Goal: Task Accomplishment & Management: Use online tool/utility

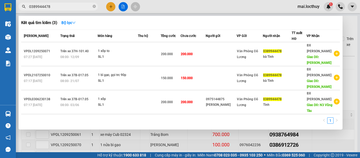
click at [66, 5] on input "0389944478" at bounding box center [60, 7] width 62 height 6
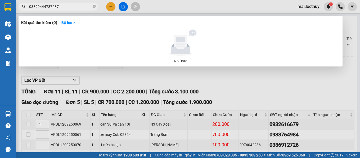
drag, startPoint x: 66, startPoint y: 5, endPoint x: 18, endPoint y: 9, distance: 48.1
click at [18, 9] on div "03899444787237" at bounding box center [51, 7] width 103 height 8
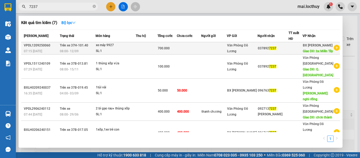
type input "7237"
click at [112, 48] on div "xe máy 9927" at bounding box center [116, 46] width 40 height 6
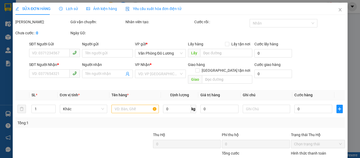
type input "0378927237"
type input "bx Miền Tây"
type input "700.000"
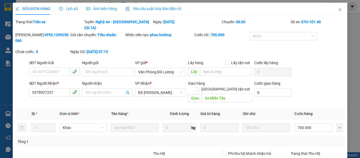
click at [108, 11] on span "Ảnh kiện hàng" at bounding box center [101, 9] width 31 height 4
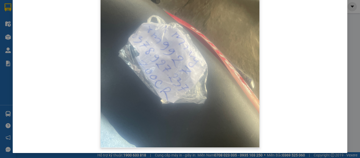
scroll to position [85, 0]
